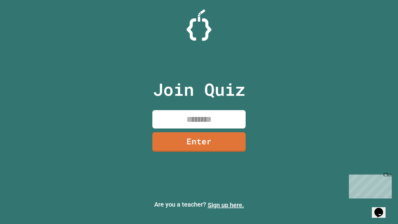
click at [226, 205] on link "Sign up here." at bounding box center [226, 204] width 36 height 7
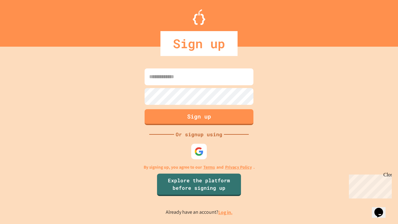
click at [226, 212] on link "Log in." at bounding box center [225, 212] width 14 height 7
